Goal: Navigation & Orientation: Find specific page/section

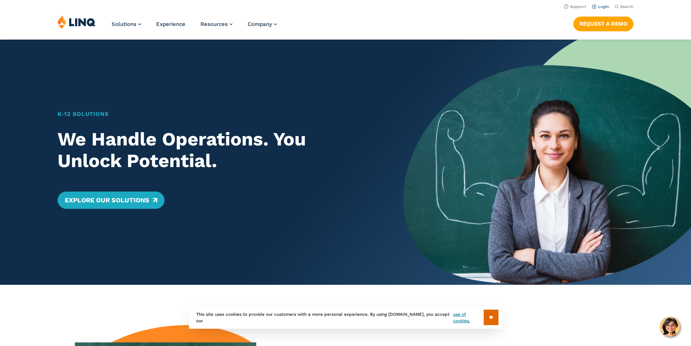
click at [605, 6] on link "Login" at bounding box center [600, 6] width 17 height 5
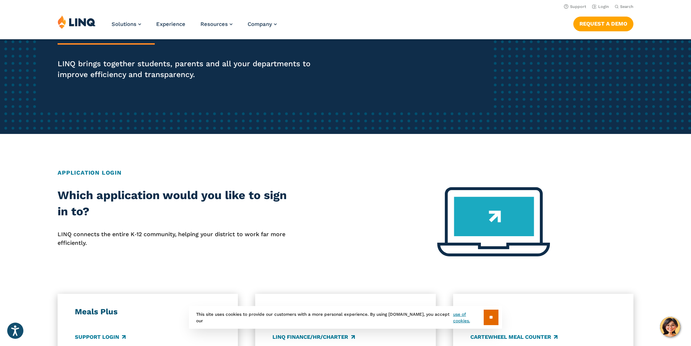
scroll to position [137, 0]
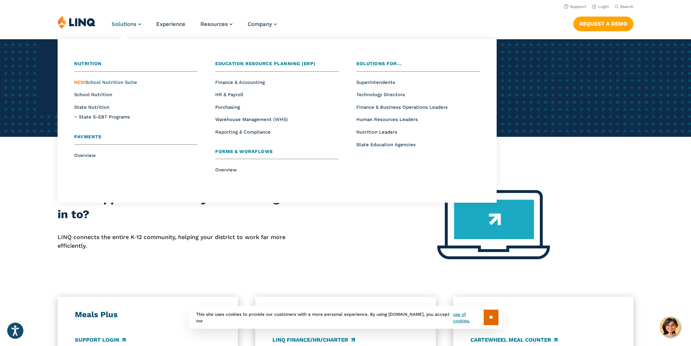
click at [116, 81] on span "NEW School Nutrition Suite" at bounding box center [105, 82] width 63 height 5
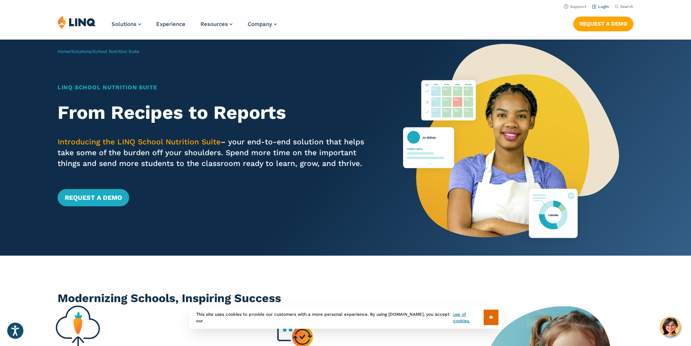
click at [602, 5] on link "Login" at bounding box center [600, 6] width 17 height 5
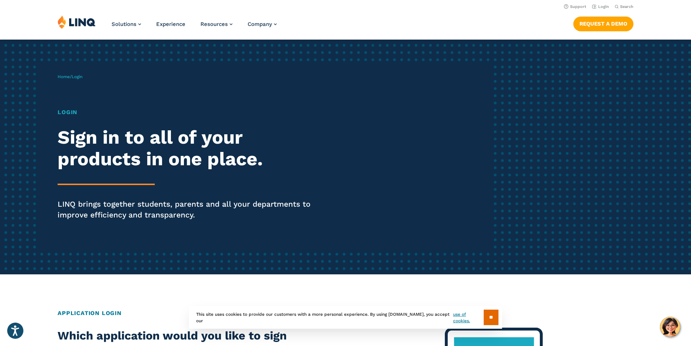
click at [69, 114] on h1 "Login" at bounding box center [191, 112] width 266 height 9
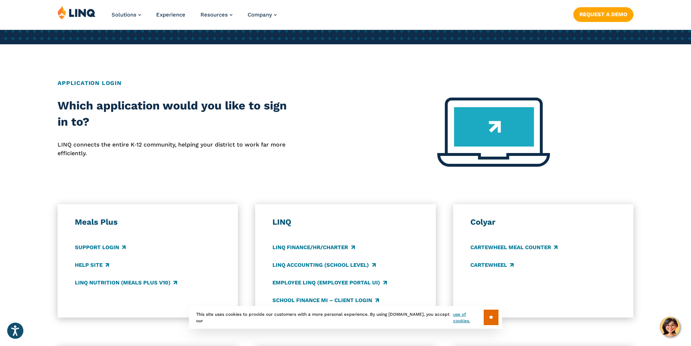
scroll to position [239, 0]
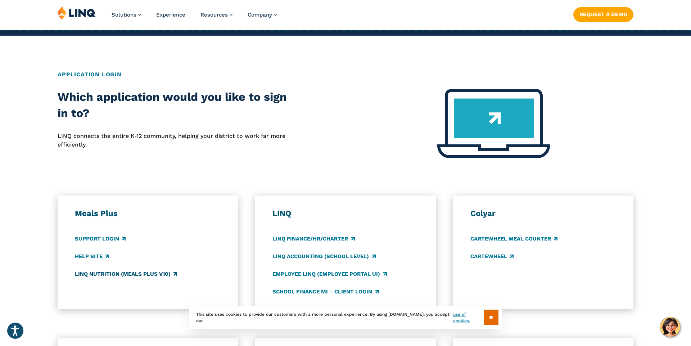
click at [123, 273] on link "LINQ Nutrition (Meals Plus v10)" at bounding box center [126, 274] width 102 height 8
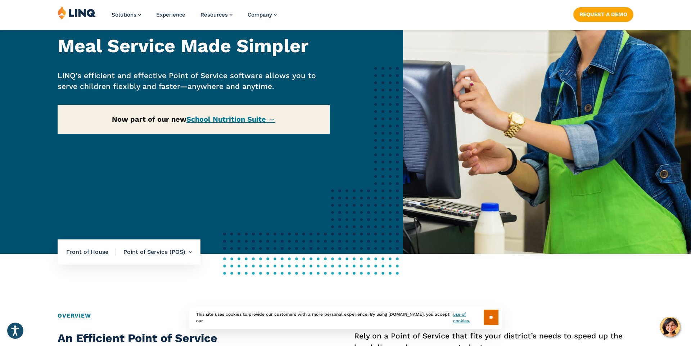
scroll to position [134, 0]
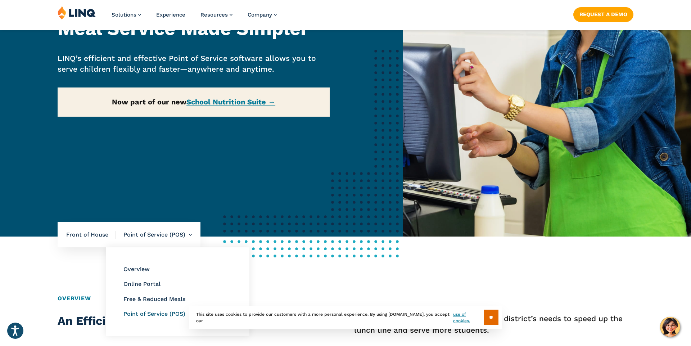
click at [148, 311] on link "Point of Service (POS)" at bounding box center [154, 313] width 62 height 7
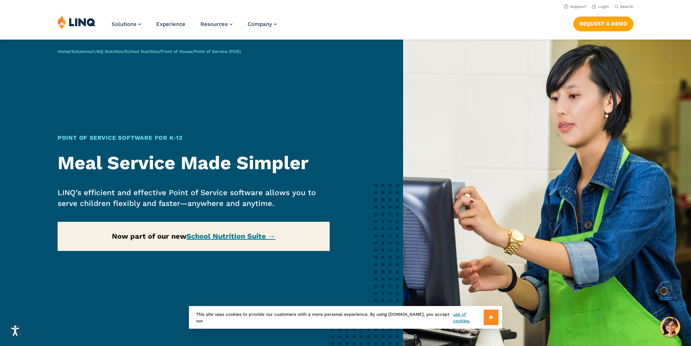
click at [488, 316] on input "**" at bounding box center [491, 316] width 15 height 15
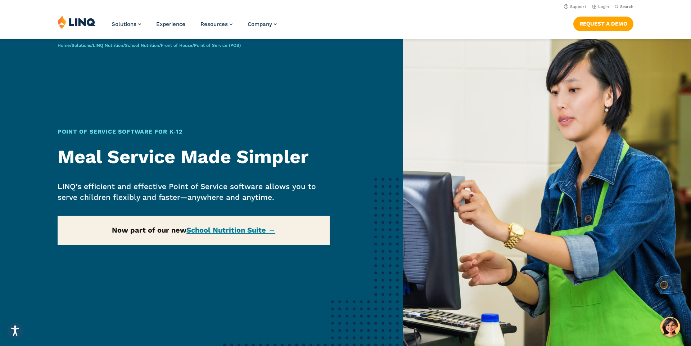
scroll to position [4, 0]
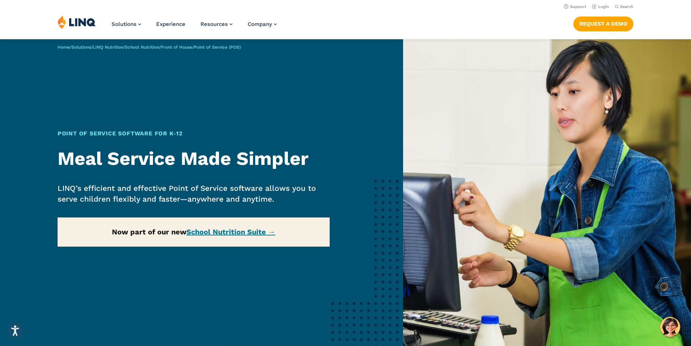
click at [249, 231] on div "Home / Solutions / LINQ Nutrition / School Nutrition / Front of House / Point o…" at bounding box center [201, 200] width 403 height 331
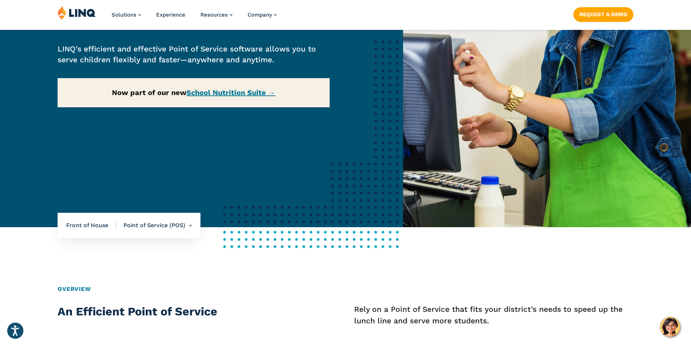
scroll to position [145, 0]
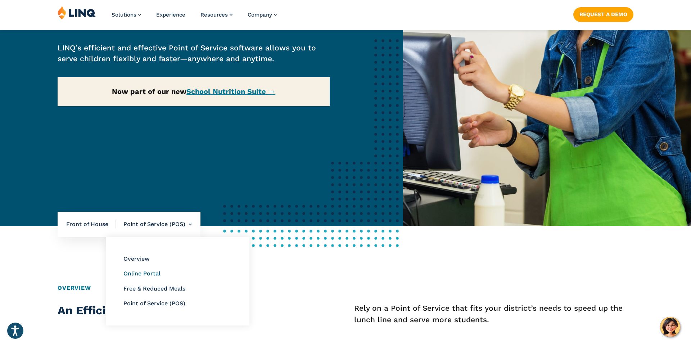
click at [154, 273] on link "Online Portal" at bounding box center [141, 273] width 37 height 7
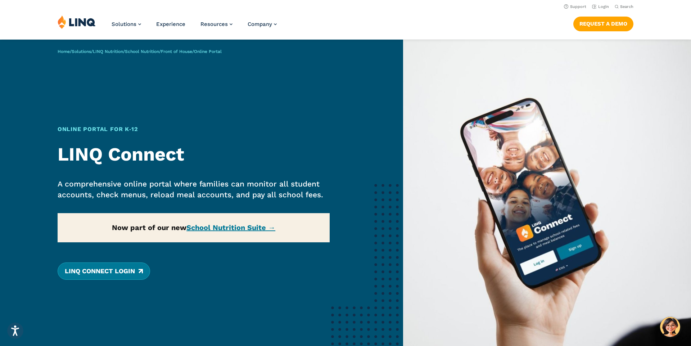
click at [126, 269] on link "LINQ Connect Login" at bounding box center [104, 270] width 92 height 17
click at [192, 51] on link "Front of House" at bounding box center [176, 51] width 31 height 5
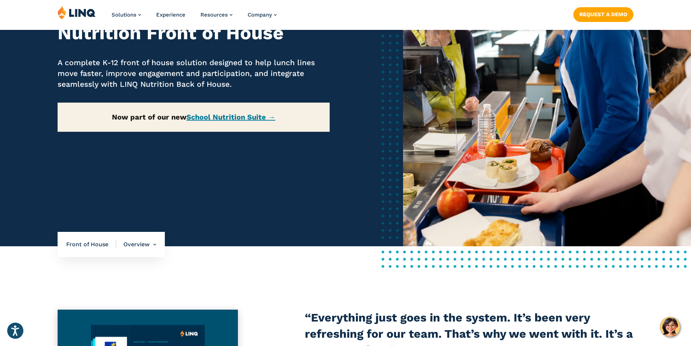
scroll to position [127, 0]
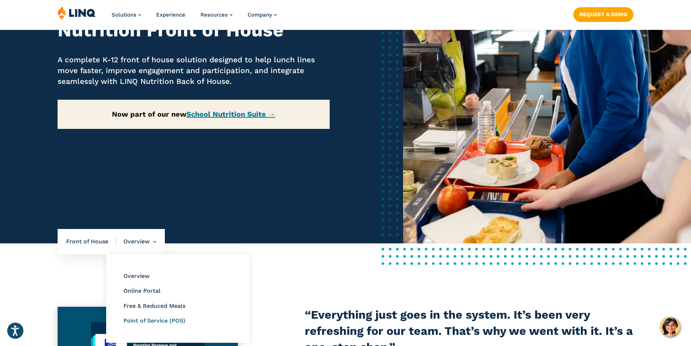
click at [147, 319] on link "Point of Service (POS)" at bounding box center [154, 320] width 62 height 7
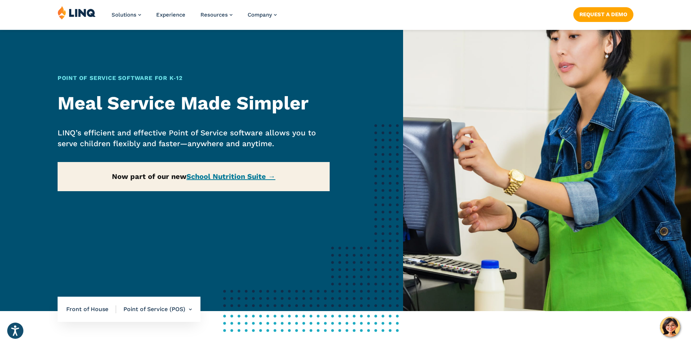
scroll to position [61, 0]
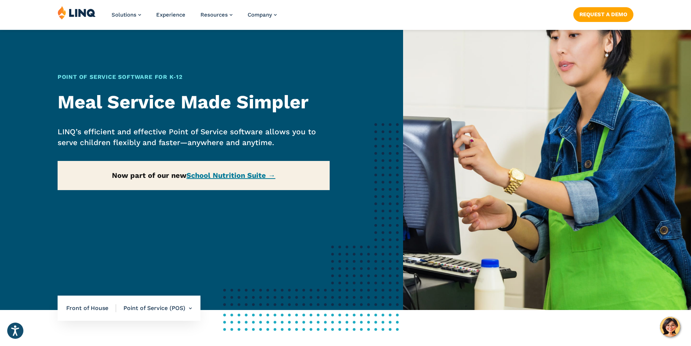
click at [257, 176] on div "Home / Solutions / LINQ Nutrition / School Nutrition / Front of House / Point o…" at bounding box center [201, 144] width 403 height 331
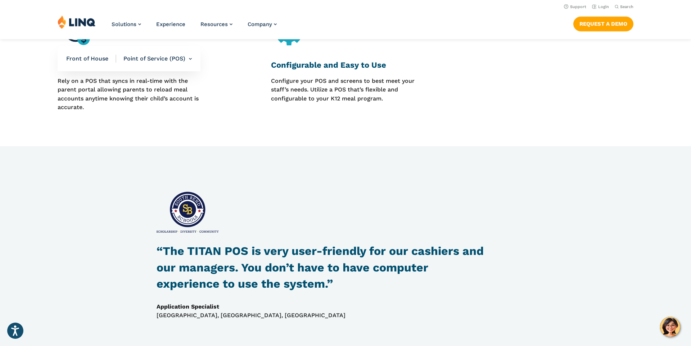
scroll to position [269, 0]
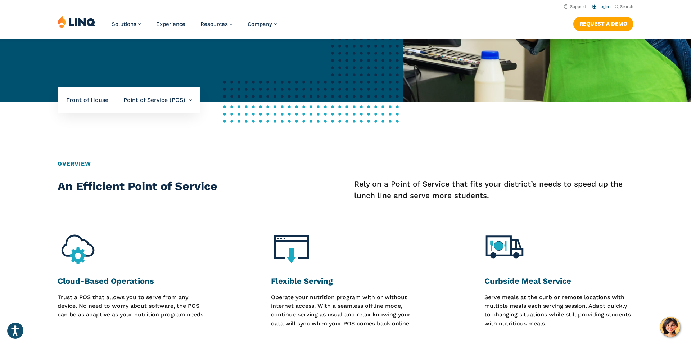
click at [600, 6] on link "Login" at bounding box center [600, 6] width 17 height 5
